Goal: Navigation & Orientation: Find specific page/section

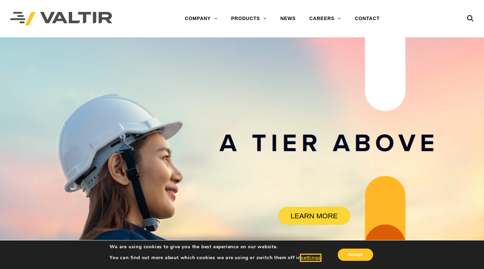
click at [310, 257] on button "settings" at bounding box center [310, 258] width 19 height 6
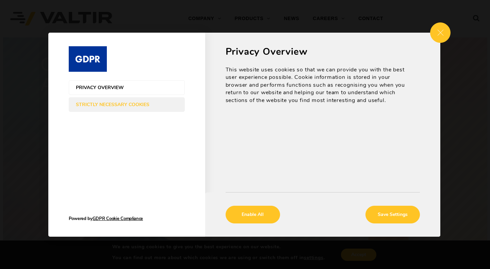
click at [124, 105] on span "Strictly Necessary Cookies" at bounding box center [120, 104] width 88 height 5
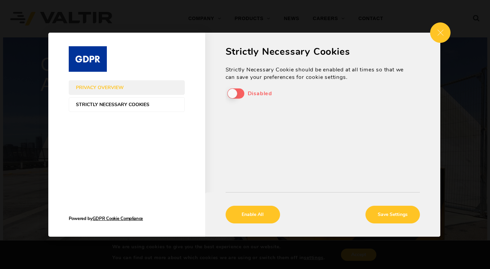
click at [115, 89] on span "Privacy Overview" at bounding box center [120, 87] width 88 height 5
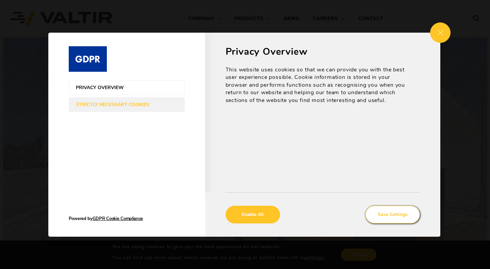
click at [390, 213] on button "Save Settings" at bounding box center [392, 215] width 54 height 18
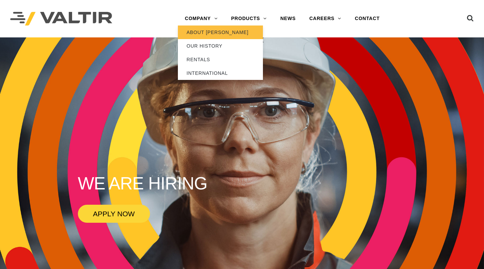
click at [199, 29] on link "ABOUT [PERSON_NAME]" at bounding box center [220, 32] width 85 height 14
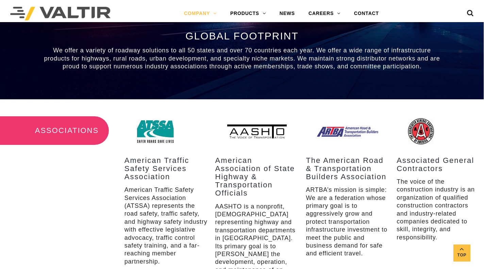
scroll to position [802, 0]
